Goal: Information Seeking & Learning: Learn about a topic

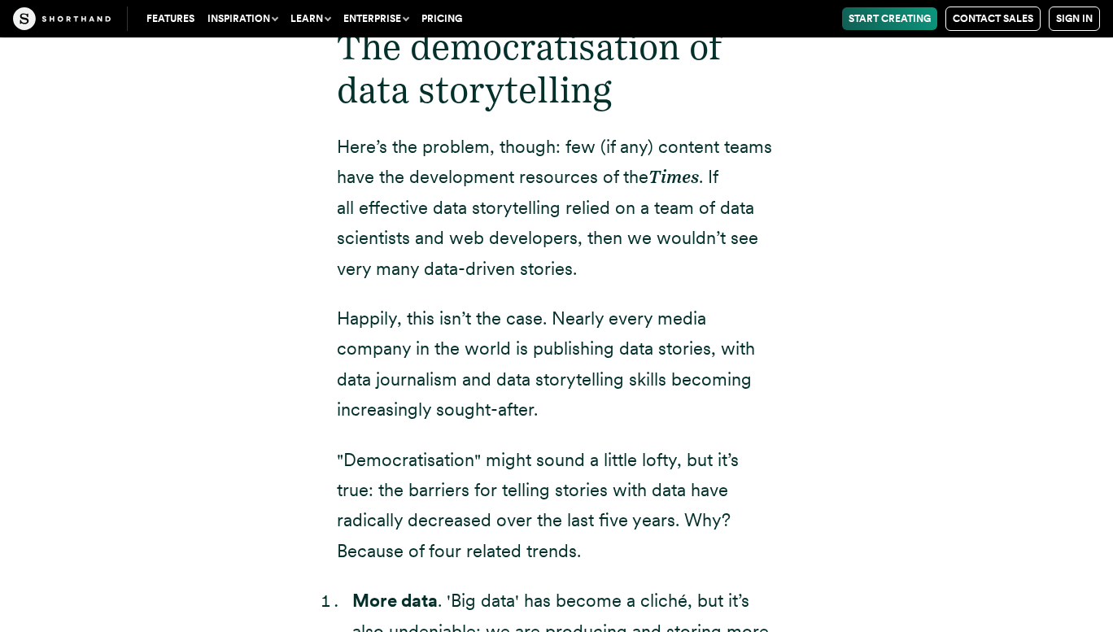
scroll to position [2989, 0]
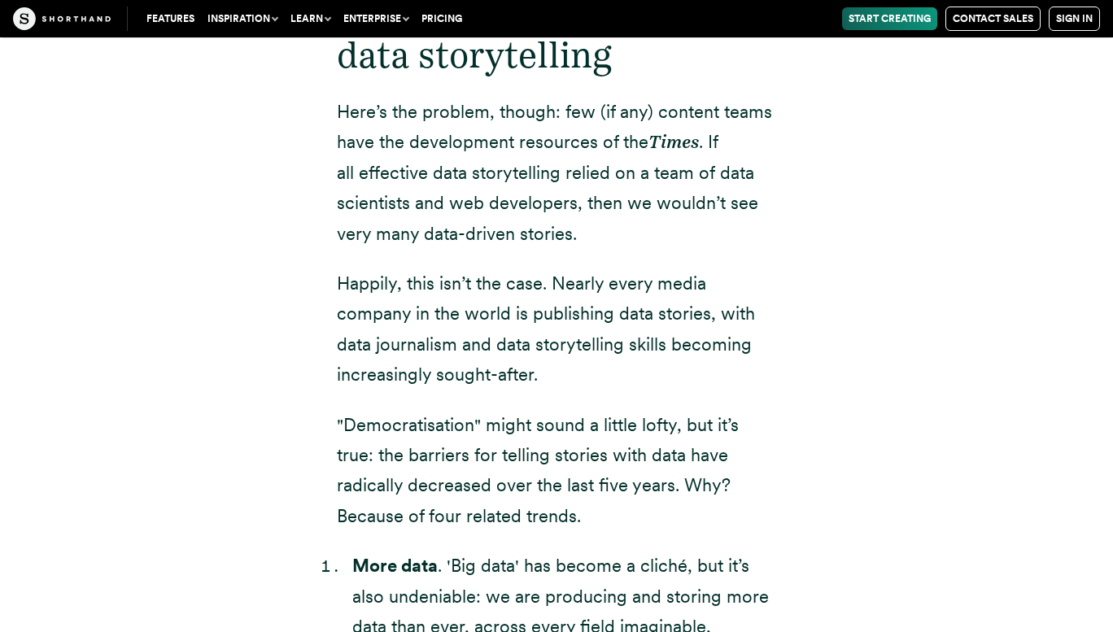
drag, startPoint x: 0, startPoint y: 0, endPoint x: 312, endPoint y: 391, distance: 500.8
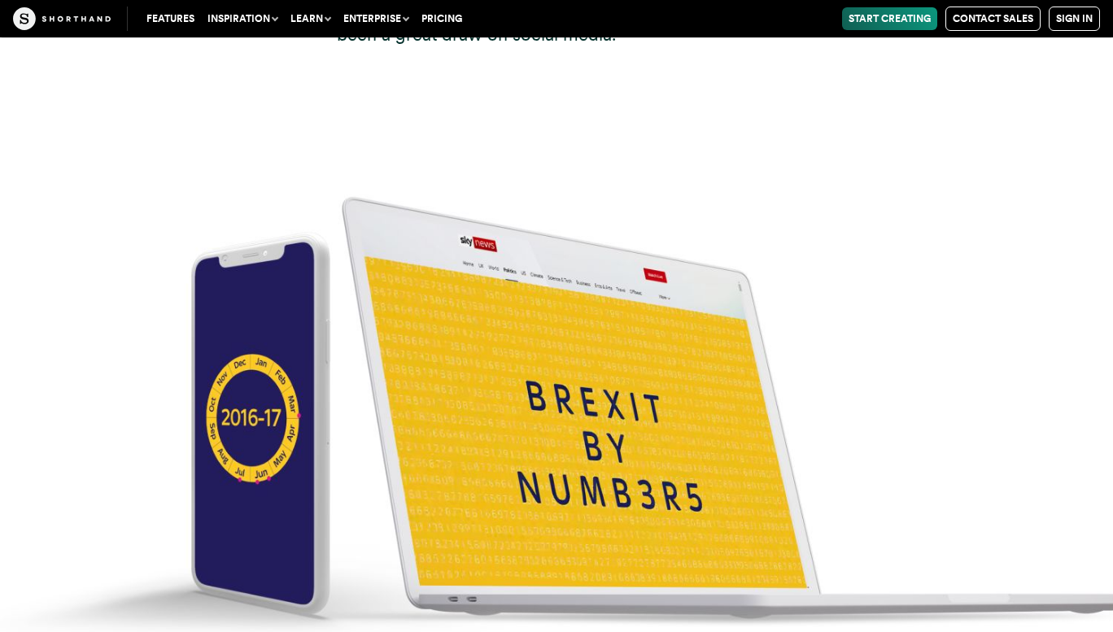
scroll to position [6735, 0]
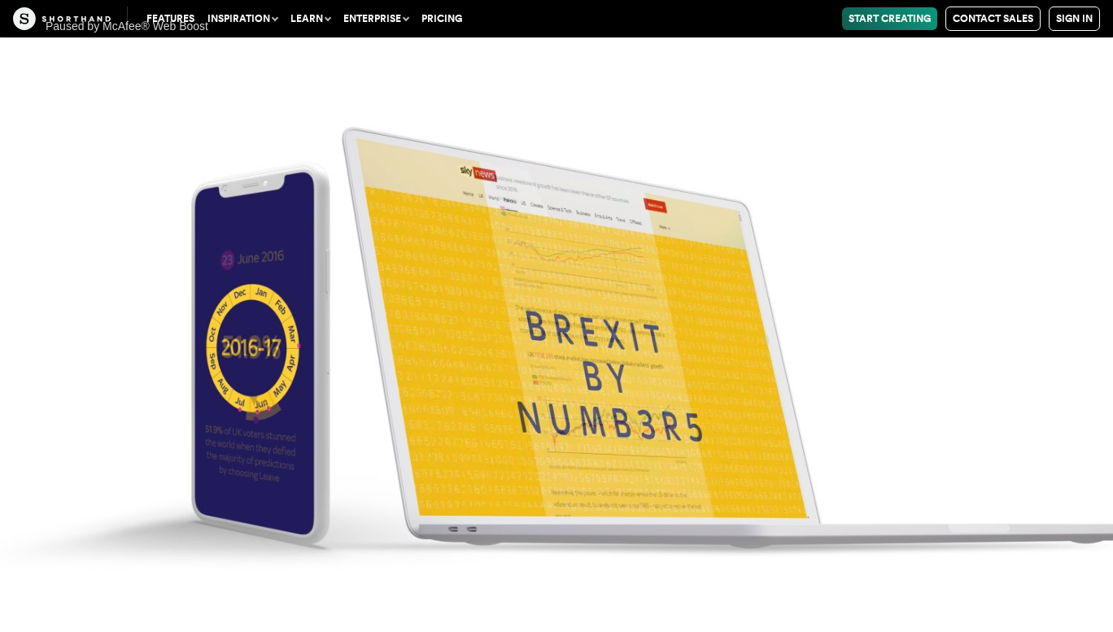
click at [125, 27] on div "Paused by McAfee® Web Boost" at bounding box center [122, 25] width 228 height 35
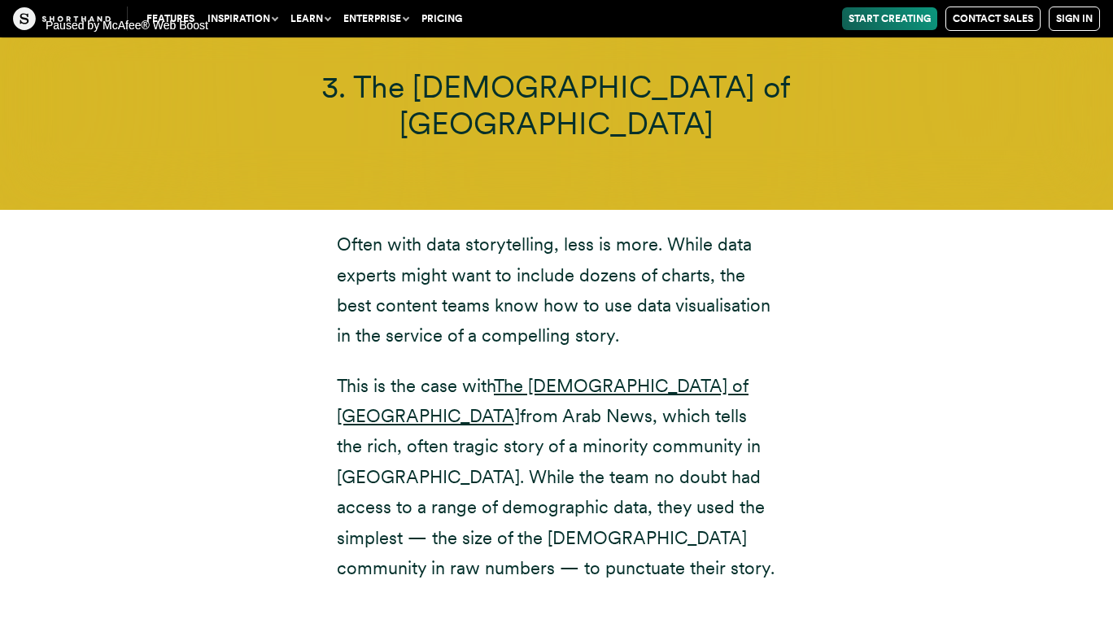
scroll to position [9754, 0]
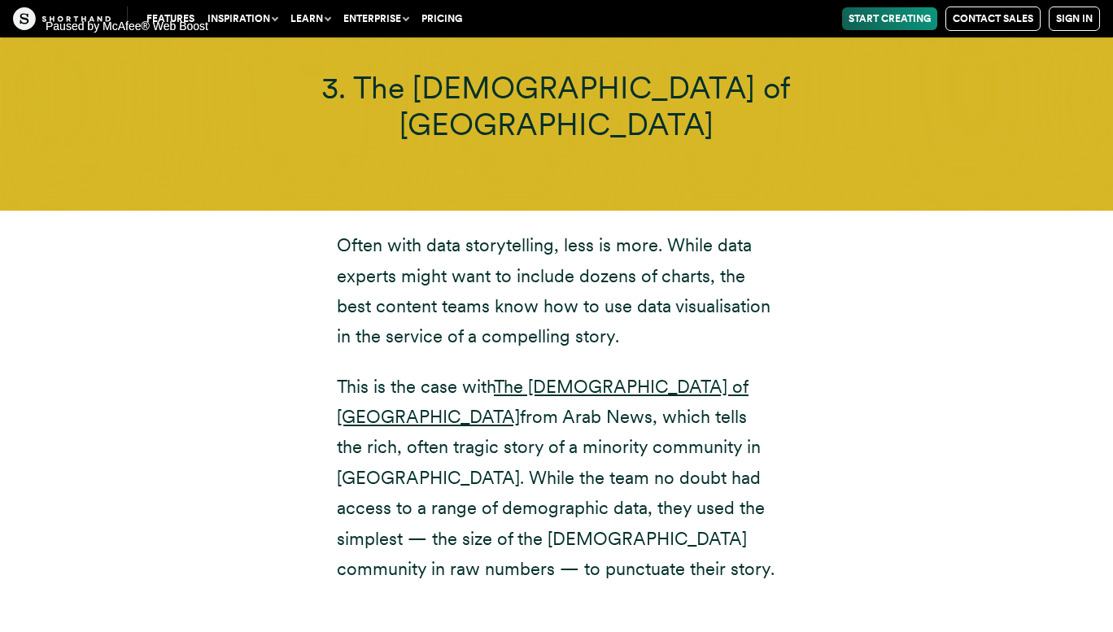
click at [103, 22] on div "Paused by McAfee® Web Boost" at bounding box center [122, 25] width 228 height 35
click at [20, 24] on div "Paused by McAfee® Web Boost" at bounding box center [122, 25] width 228 height 35
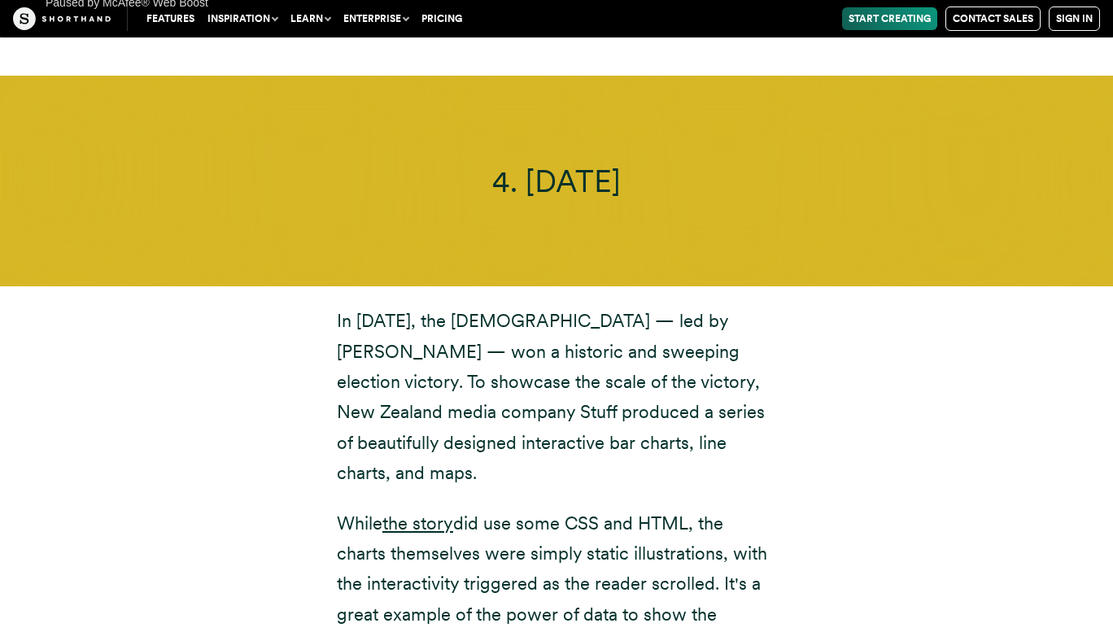
scroll to position [11546, 0]
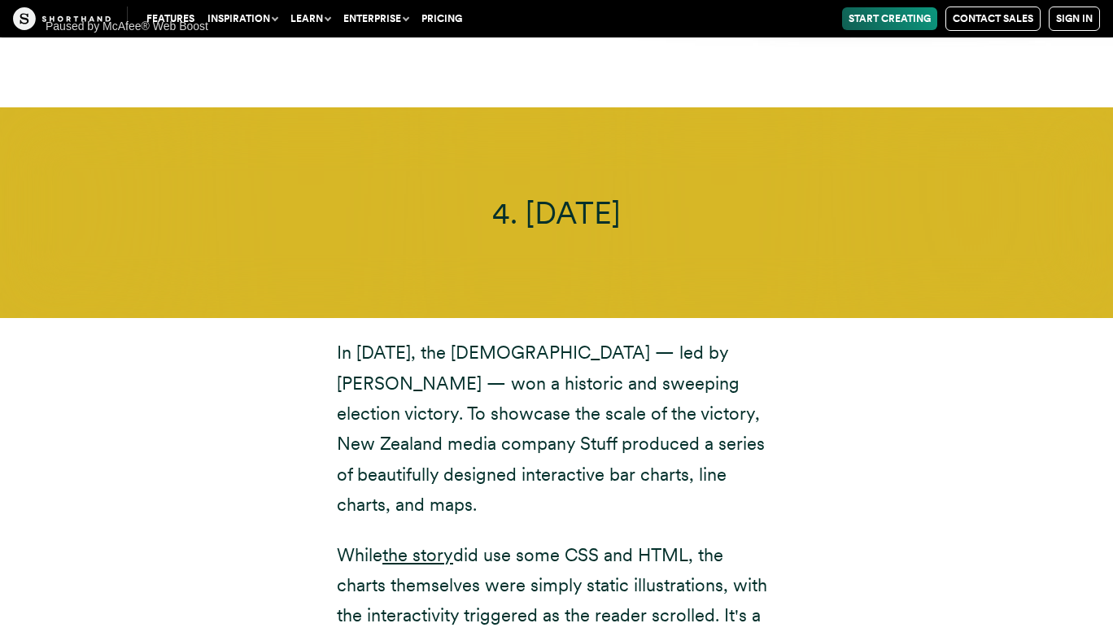
click at [154, 27] on div "Paused by McAfee® Web Boost" at bounding box center [122, 25] width 228 height 35
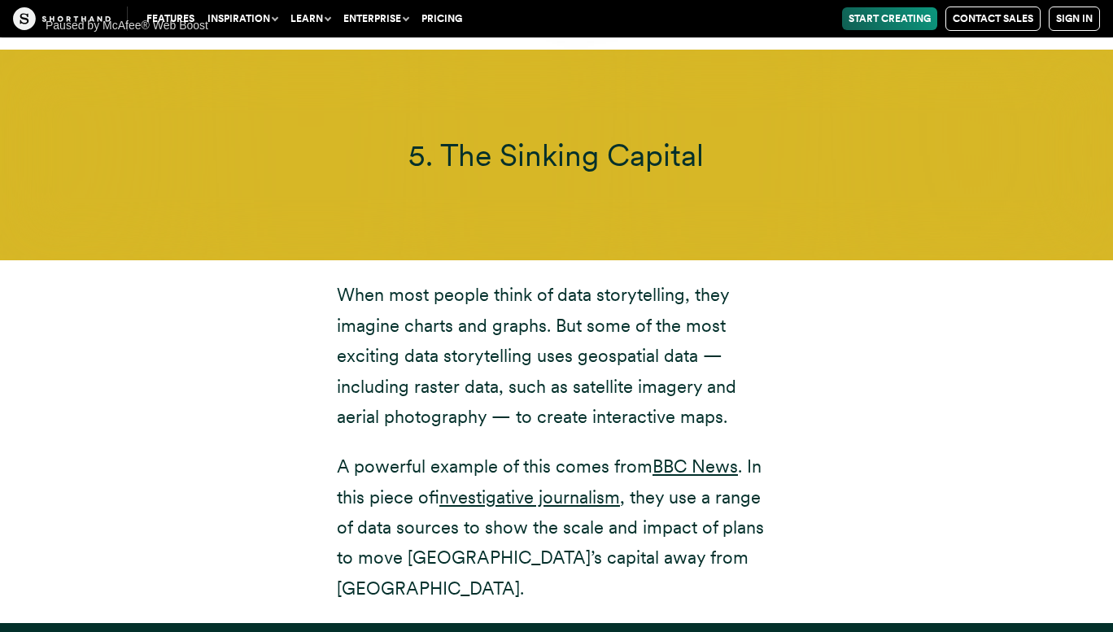
scroll to position [13502, 0]
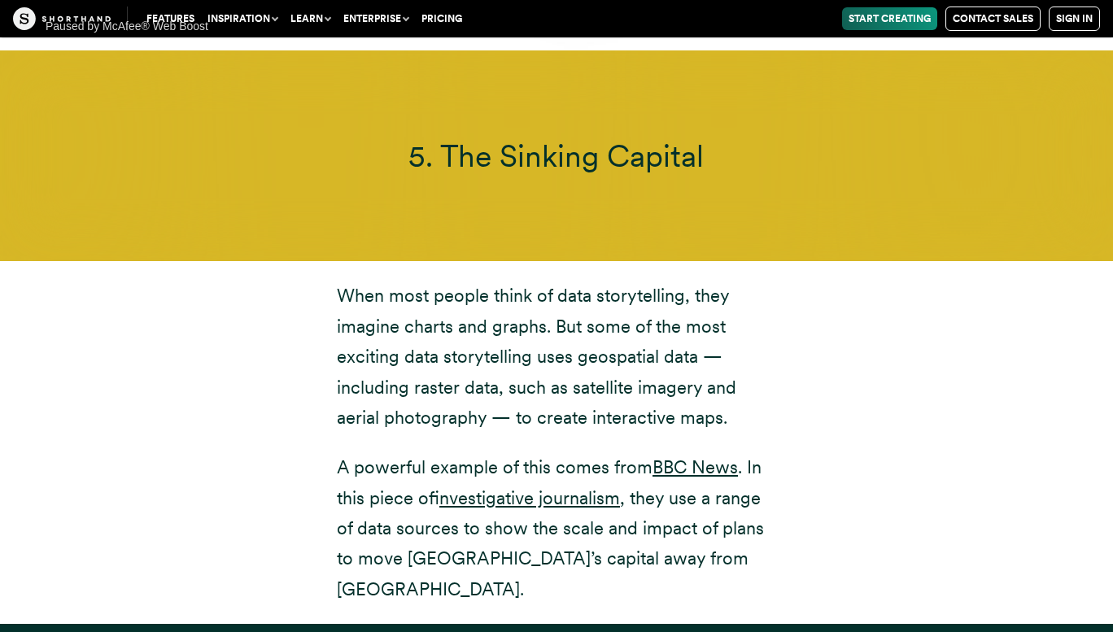
click at [751, 281] on p "When most people think of data storytelling, they imagine charts and graphs. Bu…" at bounding box center [556, 357] width 439 height 152
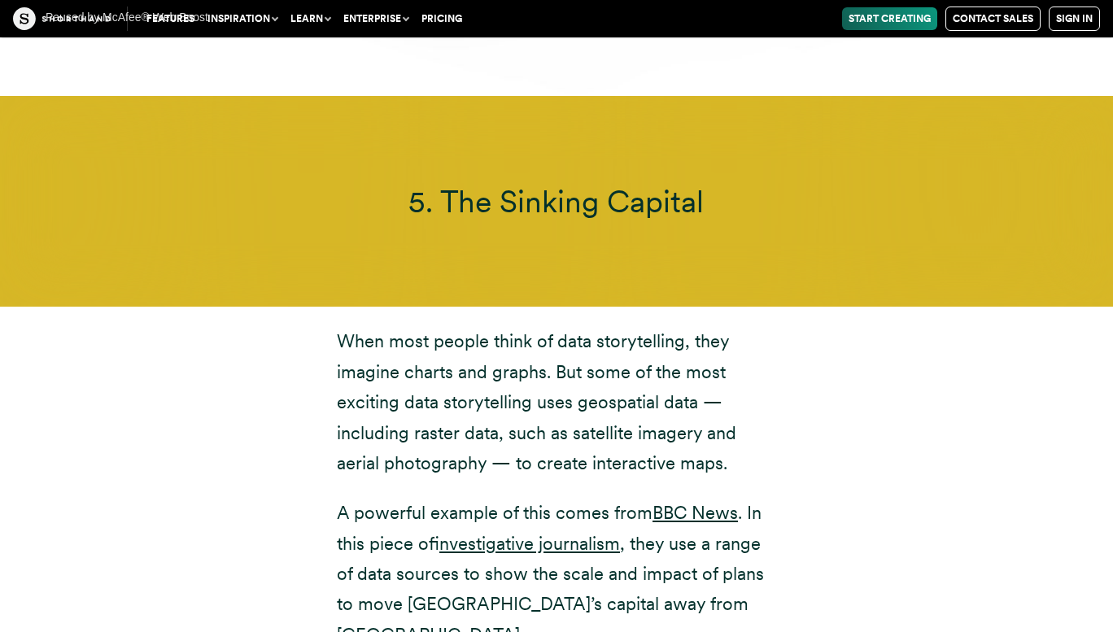
scroll to position [13461, 0]
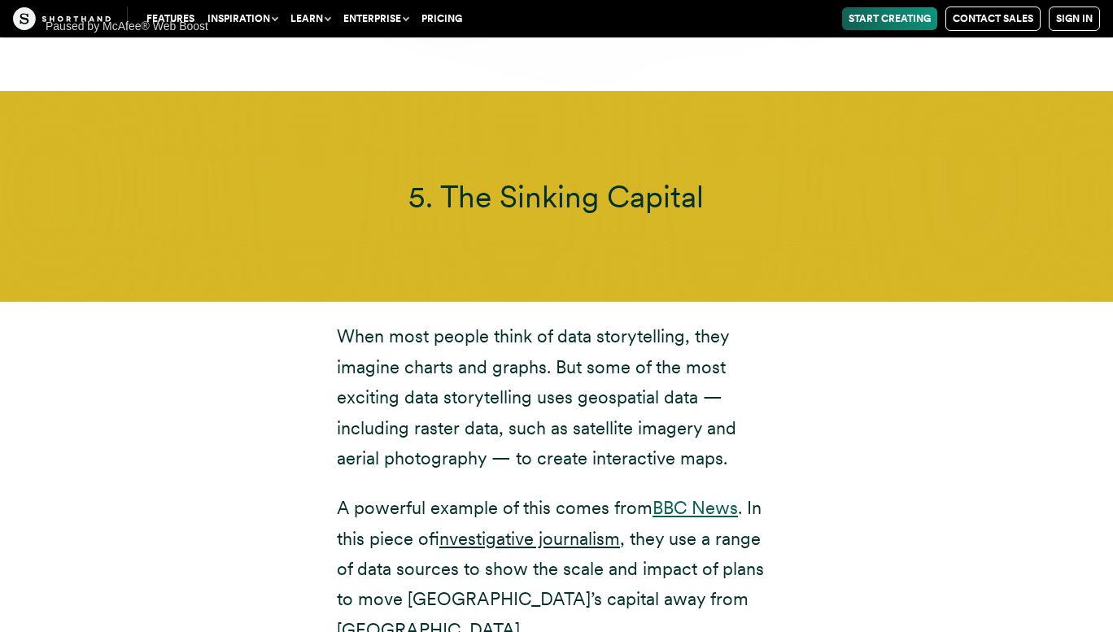
click at [661, 497] on link "BBC News" at bounding box center [695, 507] width 85 height 21
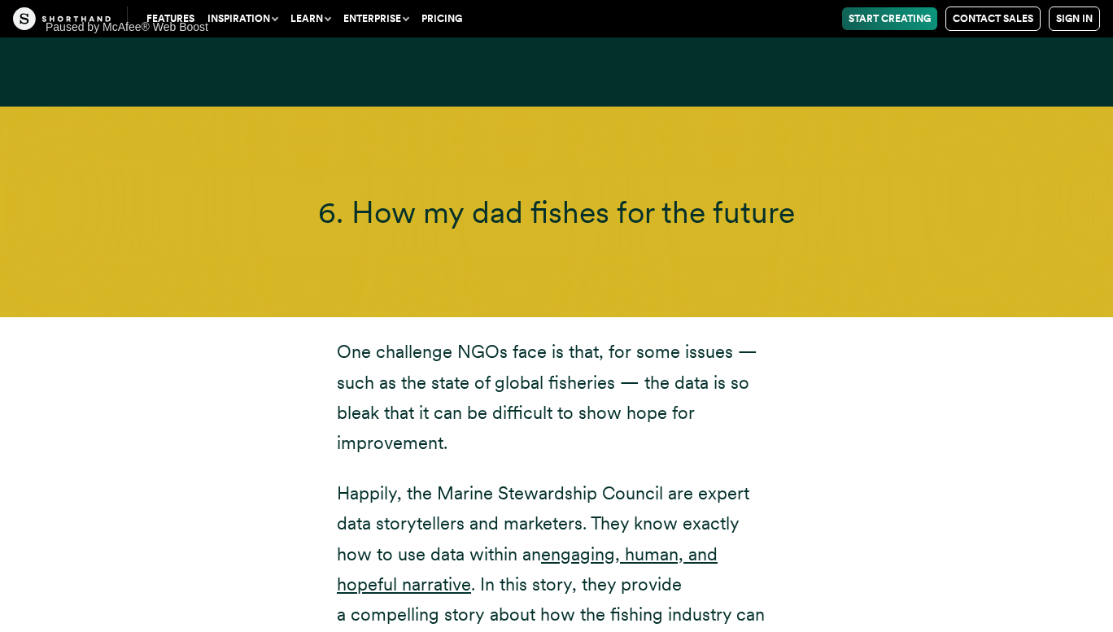
scroll to position [14652, 0]
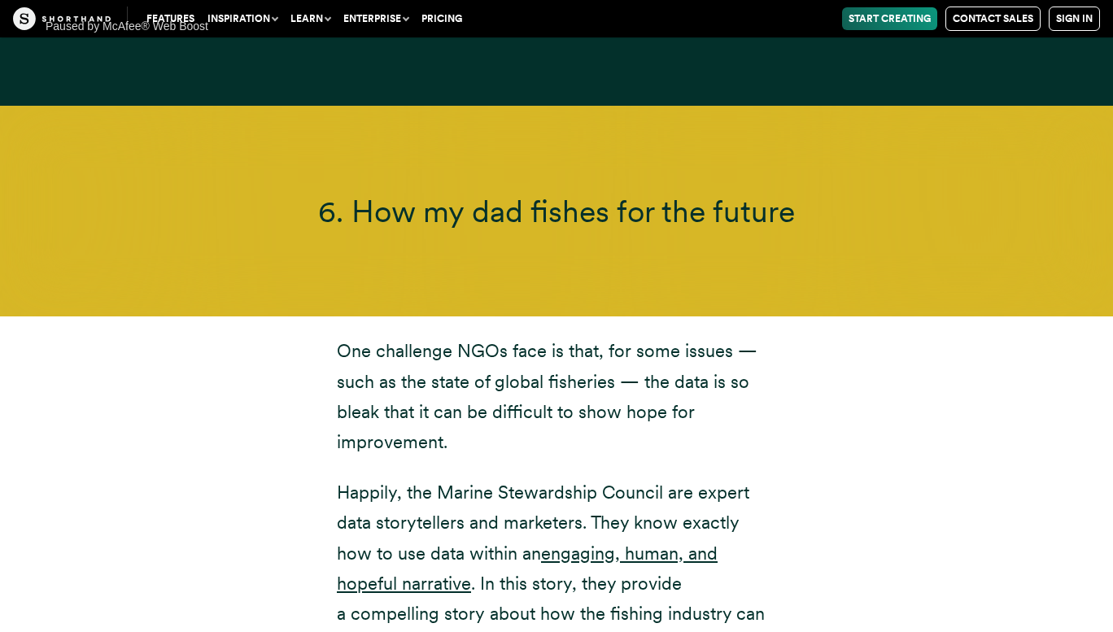
click at [77, 15] on div "Paused by McAfee® Web Boost" at bounding box center [122, 25] width 228 height 35
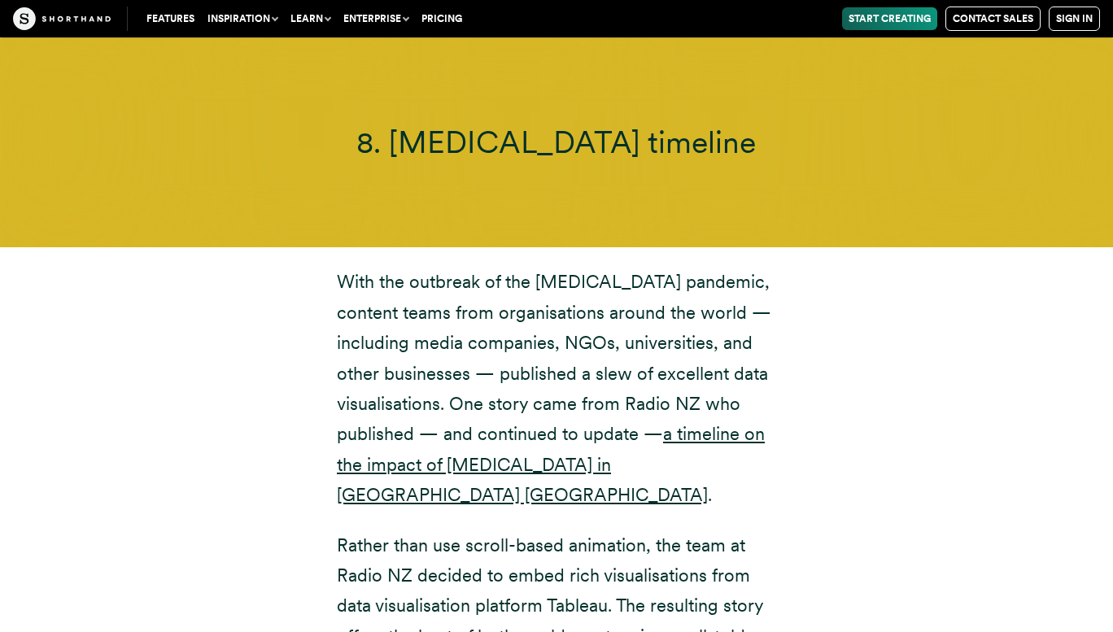
scroll to position [18253, 0]
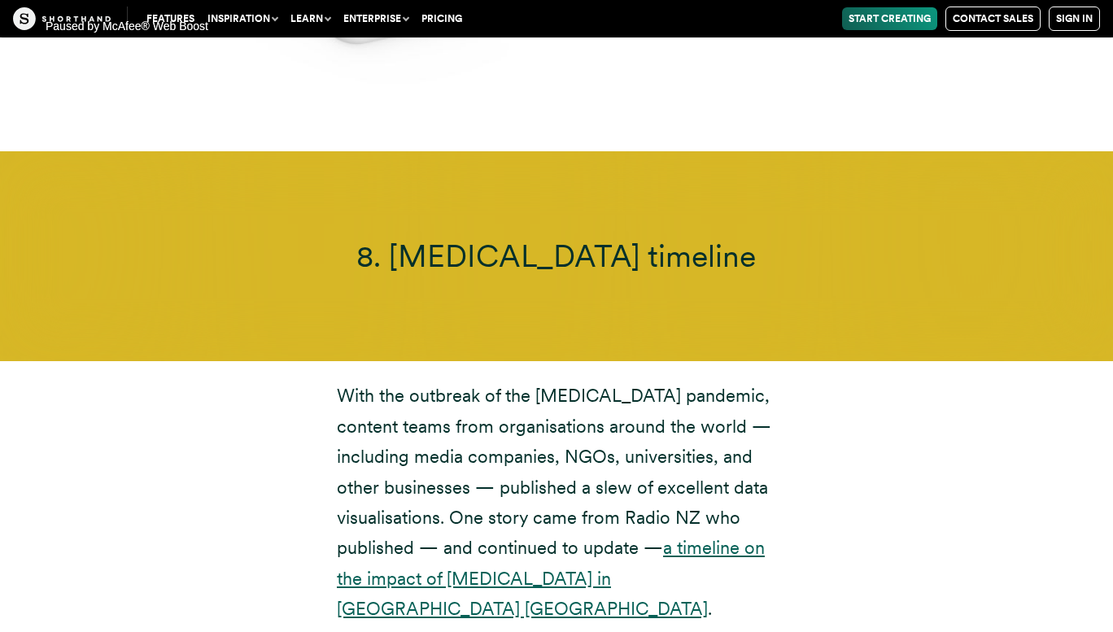
click at [481, 537] on link "a timeline on the impact of [MEDICAL_DATA] in [GEOGRAPHIC_DATA] [GEOGRAPHIC_DAT…" at bounding box center [551, 578] width 428 height 82
